Goal: Transaction & Acquisition: Obtain resource

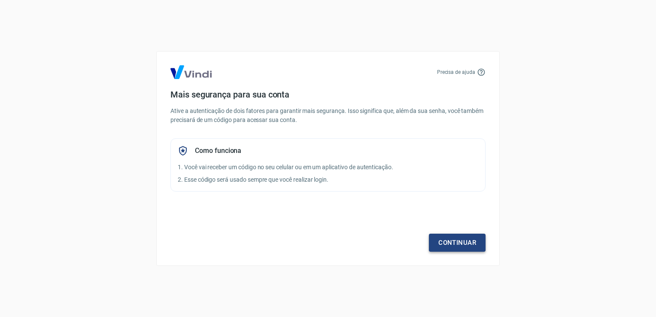
click at [460, 236] on link "Continuar" at bounding box center [457, 243] width 57 height 18
click at [562, 246] on div "Precisa de ajuda Mais segurança para sua conta Ative a autenticação de dois fat…" at bounding box center [328, 158] width 656 height 317
click at [373, 274] on div "Precisa de ajuda Mais segurança para sua conta Ative a autenticação de dois fat…" at bounding box center [328, 158] width 656 height 317
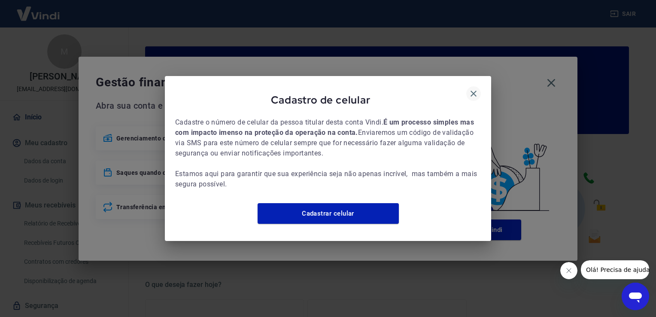
click at [473, 90] on icon "button" at bounding box center [474, 93] width 10 height 10
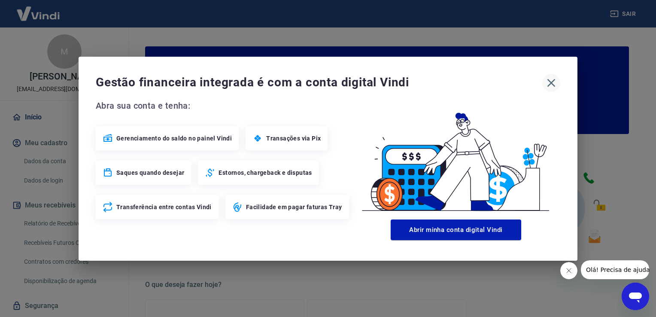
click at [554, 84] on icon "button" at bounding box center [552, 83] width 14 height 14
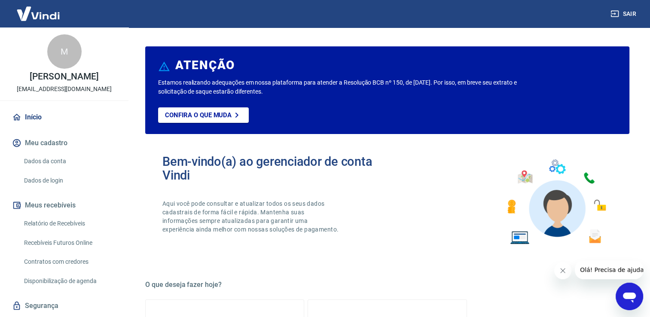
click at [64, 224] on link "Relatório de Recebíveis" at bounding box center [70, 224] width 98 height 18
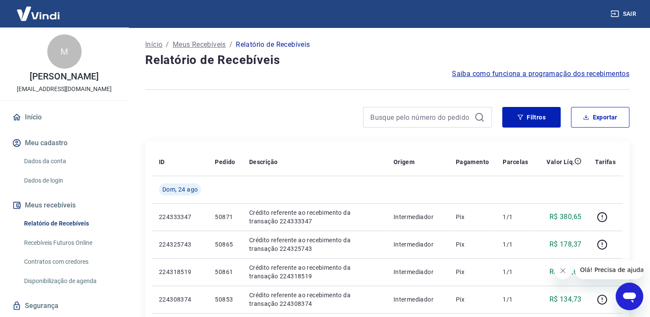
click at [294, 128] on div "Filtros Exportar" at bounding box center [387, 120] width 484 height 27
click at [297, 85] on div at bounding box center [387, 89] width 484 height 21
drag, startPoint x: 68, startPoint y: 222, endPoint x: 94, endPoint y: 226, distance: 26.1
click at [68, 222] on link "Relatório de Recebíveis" at bounding box center [70, 224] width 98 height 18
click at [586, 120] on button "Exportar" at bounding box center [600, 117] width 58 height 21
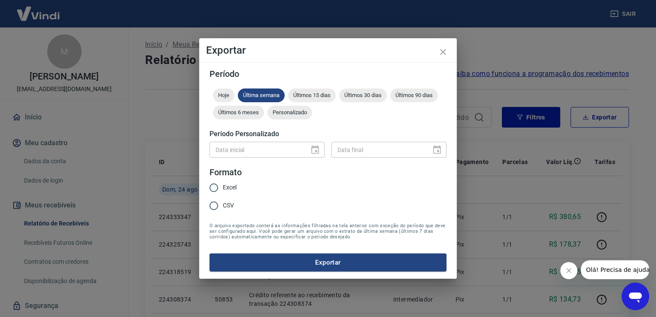
click at [314, 149] on div "Data inicial" at bounding box center [267, 150] width 115 height 16
click at [293, 120] on div "Hoje Última semana Últimos 15 dias Últimos 30 dias Últimos 90 dias Últimos 6 me…" at bounding box center [328, 105] width 237 height 34
click at [301, 114] on span "Personalizado" at bounding box center [290, 112] width 45 height 6
click at [316, 150] on icon "Choose date" at bounding box center [315, 150] width 10 height 10
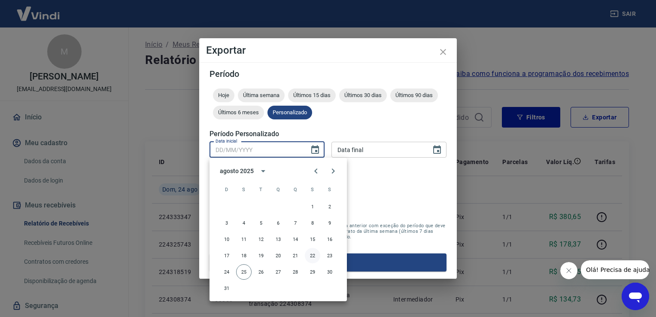
click at [314, 257] on button "22" at bounding box center [312, 255] width 15 height 15
type input "22/08/2025"
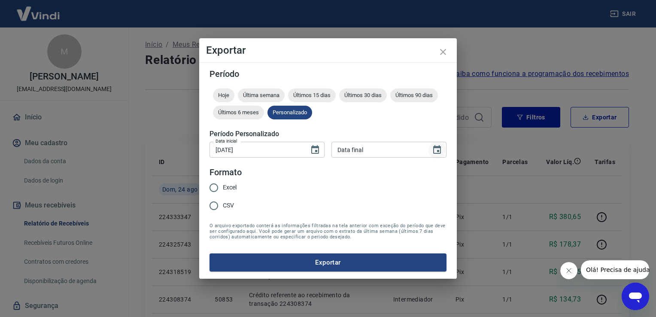
click at [438, 153] on icon "Choose date" at bounding box center [437, 150] width 10 height 10
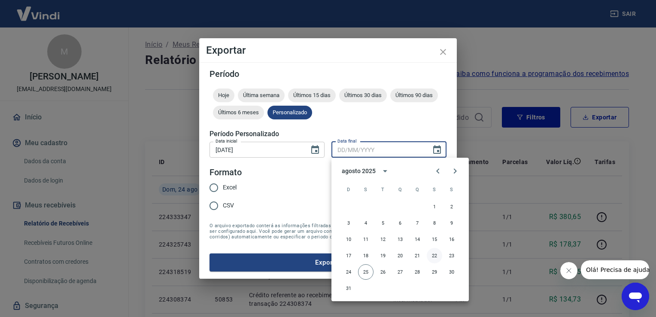
click at [436, 255] on button "22" at bounding box center [434, 255] width 15 height 15
type input "22/08/2025"
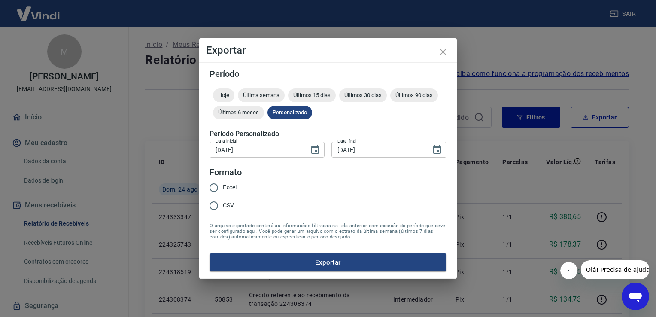
click at [229, 186] on span "Excel" at bounding box center [230, 187] width 14 height 9
click at [223, 186] on input "Excel" at bounding box center [214, 188] width 18 height 18
radio input "true"
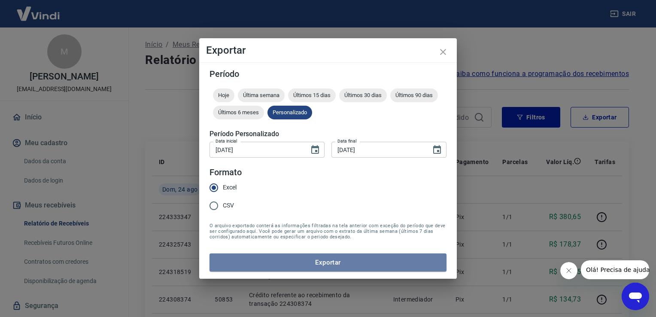
click at [338, 259] on button "Exportar" at bounding box center [328, 262] width 237 height 18
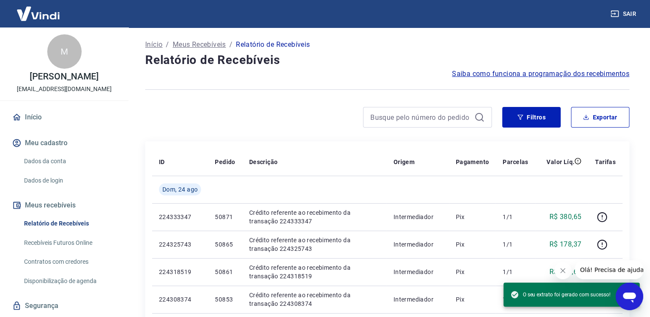
click at [337, 74] on div "Saiba como funciona a programação dos recebimentos" at bounding box center [387, 74] width 484 height 10
